Goal: Task Accomplishment & Management: Manage account settings

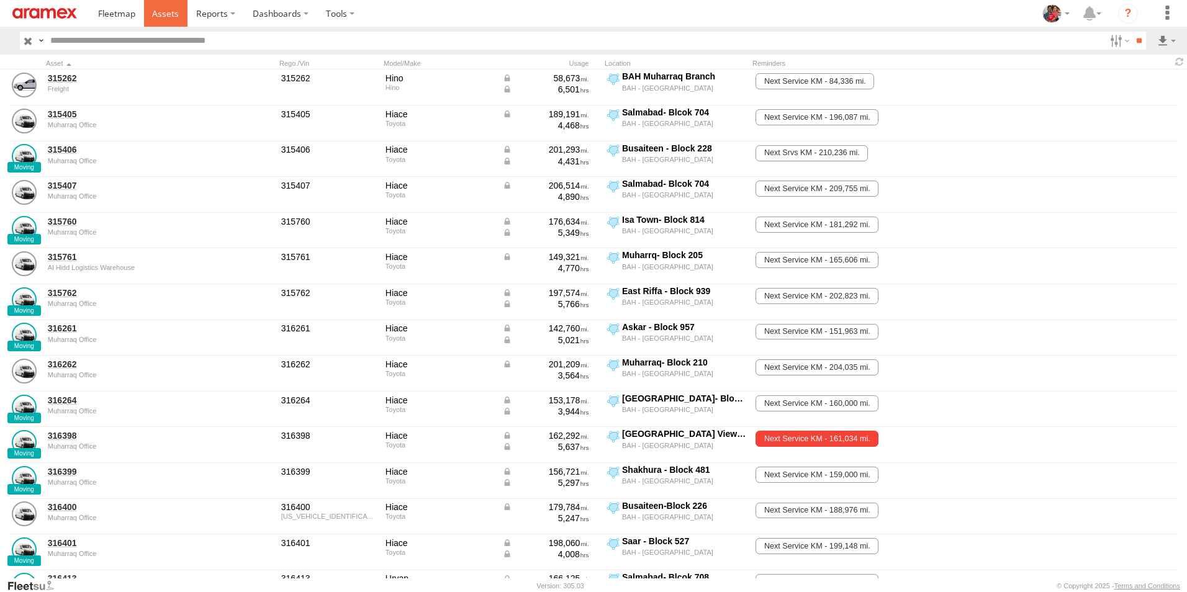
click at [166, 14] on span at bounding box center [165, 13] width 27 height 12
click at [164, 11] on span at bounding box center [165, 13] width 27 height 12
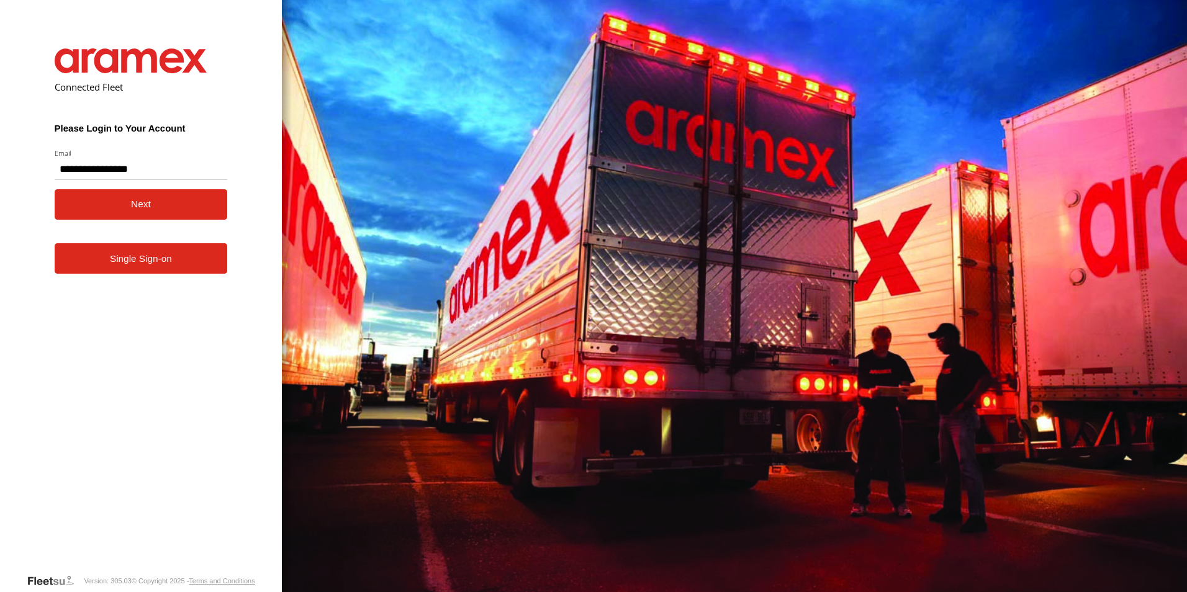
click at [121, 198] on button "Next" at bounding box center [141, 204] width 173 height 30
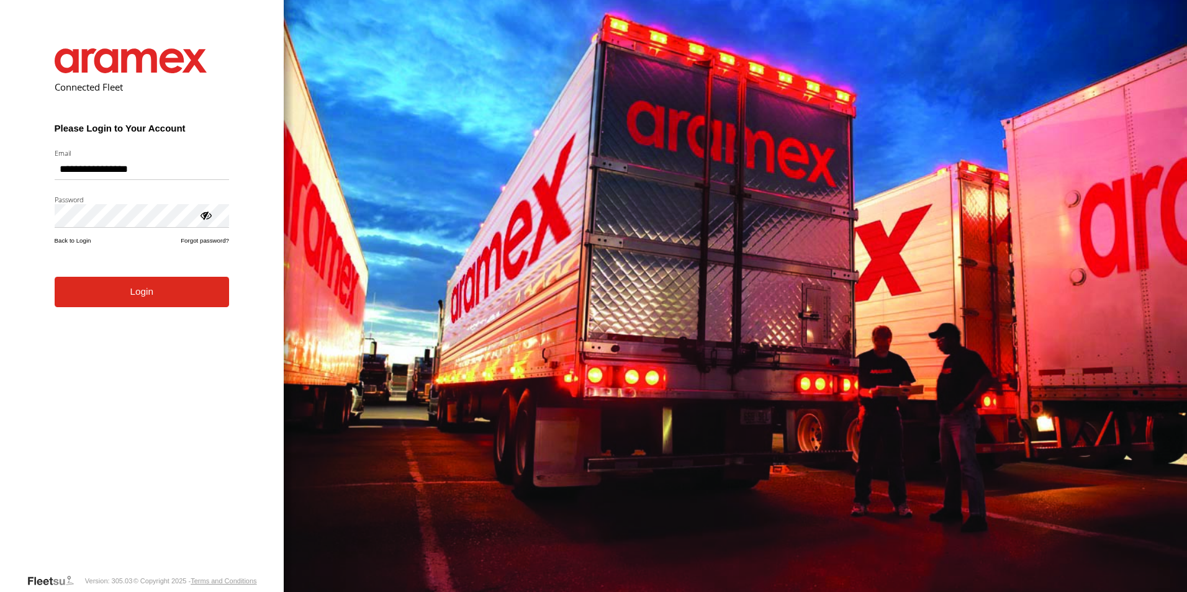
click at [129, 297] on button "Login" at bounding box center [142, 292] width 174 height 30
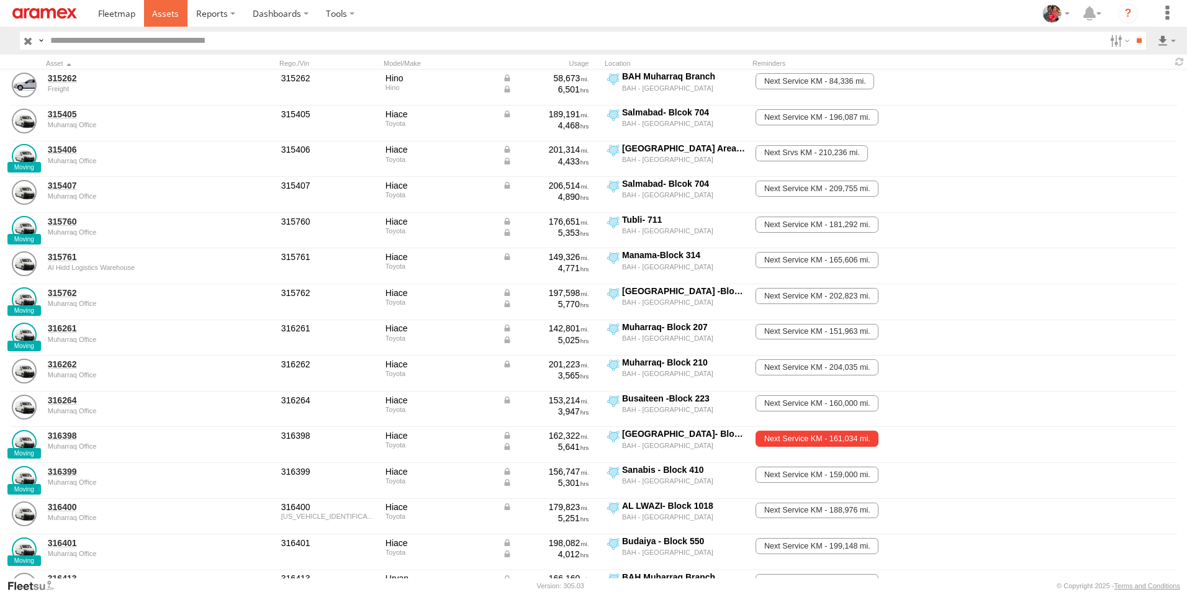
click at [161, 11] on span at bounding box center [165, 13] width 27 height 12
